Goal: Information Seeking & Learning: Learn about a topic

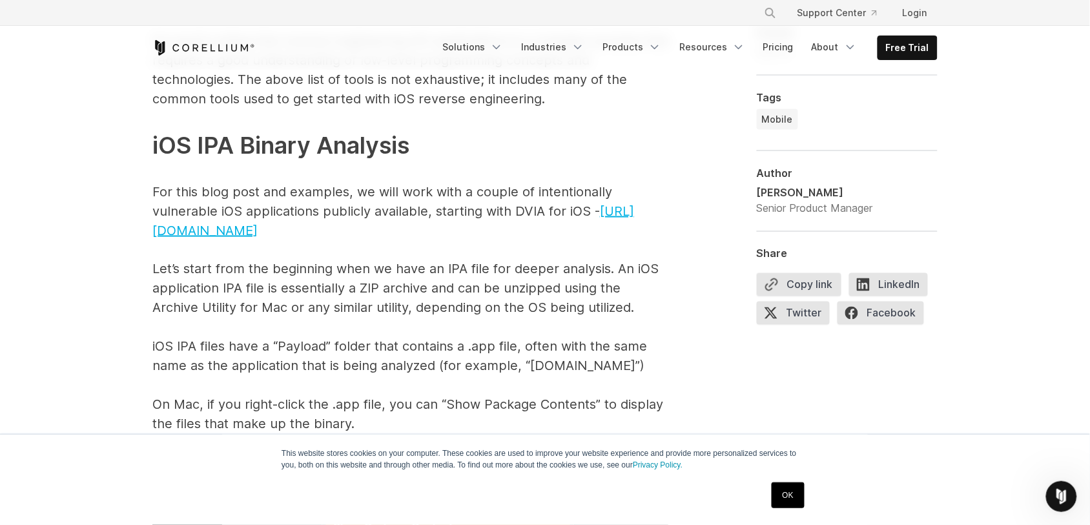
scroll to position [1926, 0]
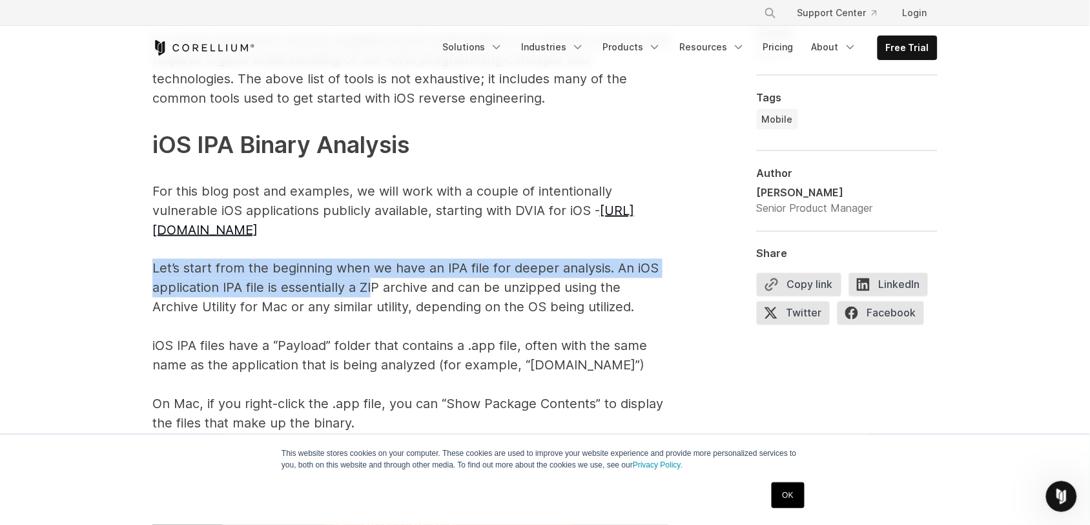
drag, startPoint x: 152, startPoint y: 245, endPoint x: 372, endPoint y: 262, distance: 220.8
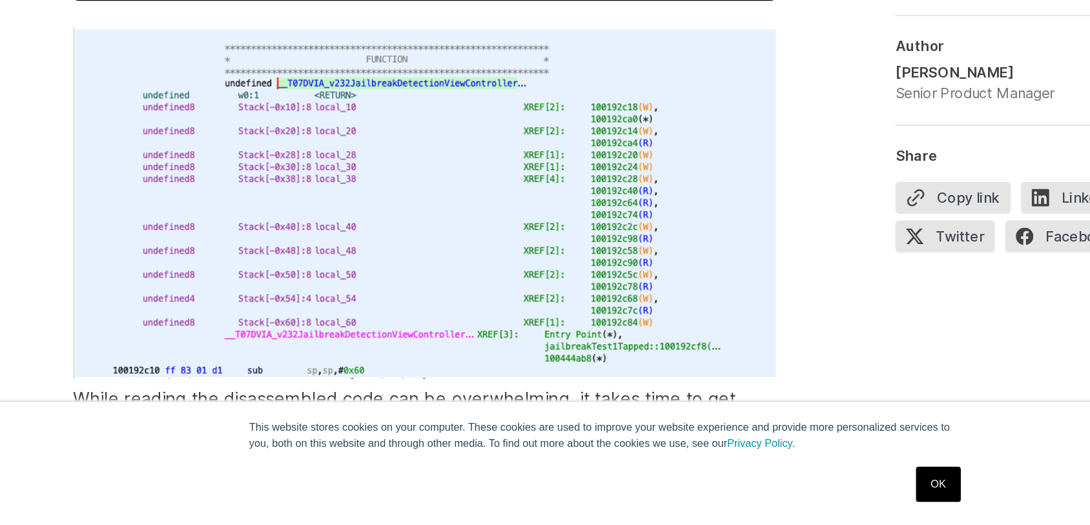
scroll to position [7546, 0]
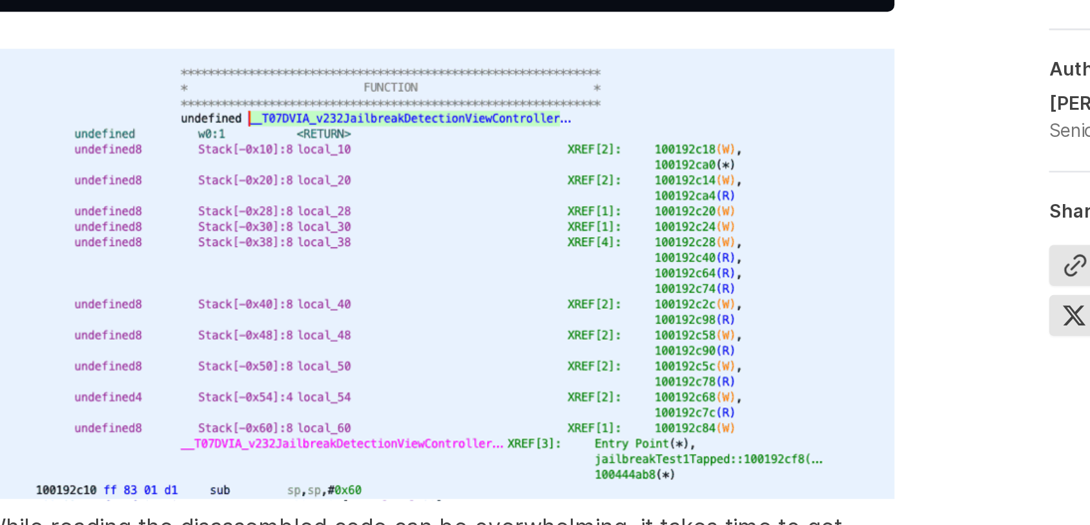
click at [384, 311] on img at bounding box center [410, 289] width 517 height 258
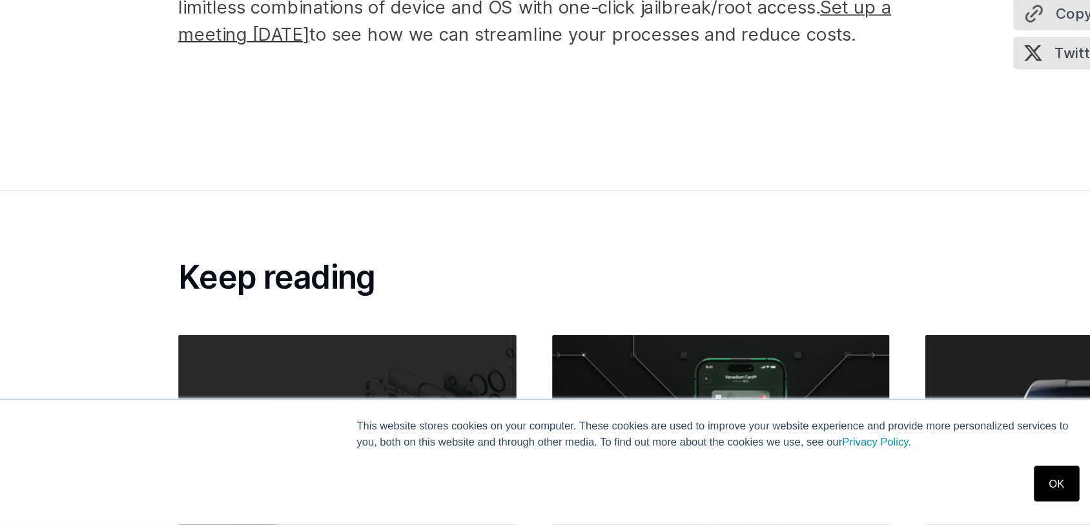
scroll to position [8622, 0]
